Goal: Task Accomplishment & Management: Use online tool/utility

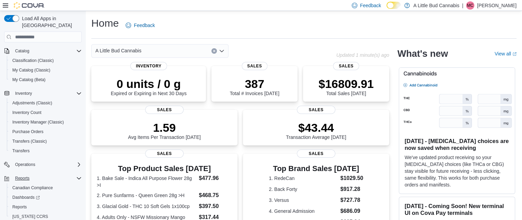
scroll to position [56, 0]
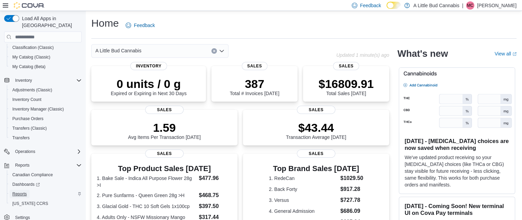
click at [27, 190] on link "Reports" at bounding box center [20, 194] width 20 height 8
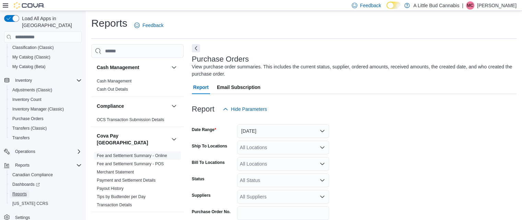
scroll to position [23, 0]
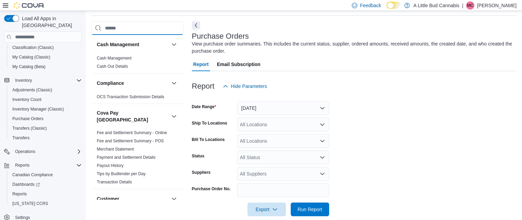
click at [123, 27] on input "search" at bounding box center [137, 28] width 92 height 14
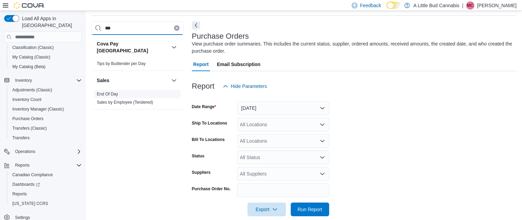
type input "***"
click at [118, 90] on span "End Of Day" at bounding box center [137, 94] width 87 height 8
click at [113, 92] on link "End Of Day" at bounding box center [107, 94] width 21 height 5
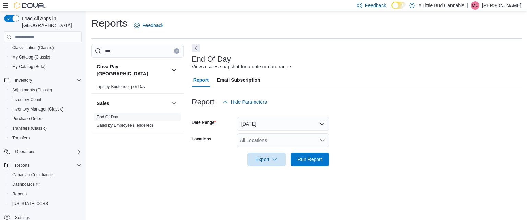
click at [263, 138] on div "All Locations" at bounding box center [283, 141] width 92 height 14
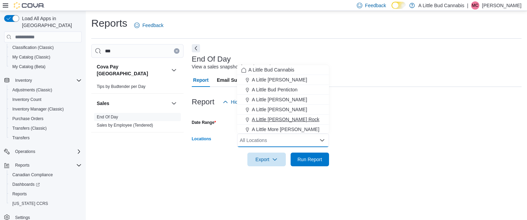
click at [286, 120] on span "A Little Bud White Rock" at bounding box center [286, 119] width 68 height 7
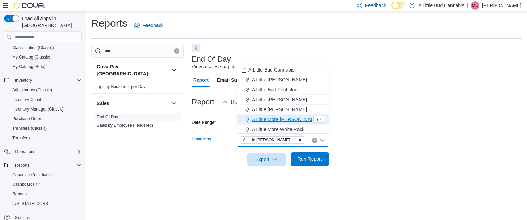
click at [310, 159] on span "Run Report" at bounding box center [309, 159] width 25 height 7
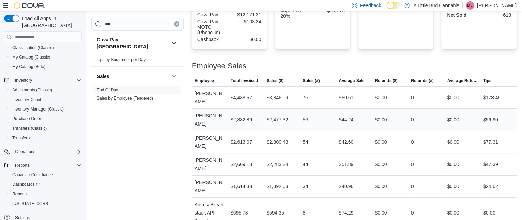
scroll to position [289, 0]
